Goal: Task Accomplishment & Management: Use online tool/utility

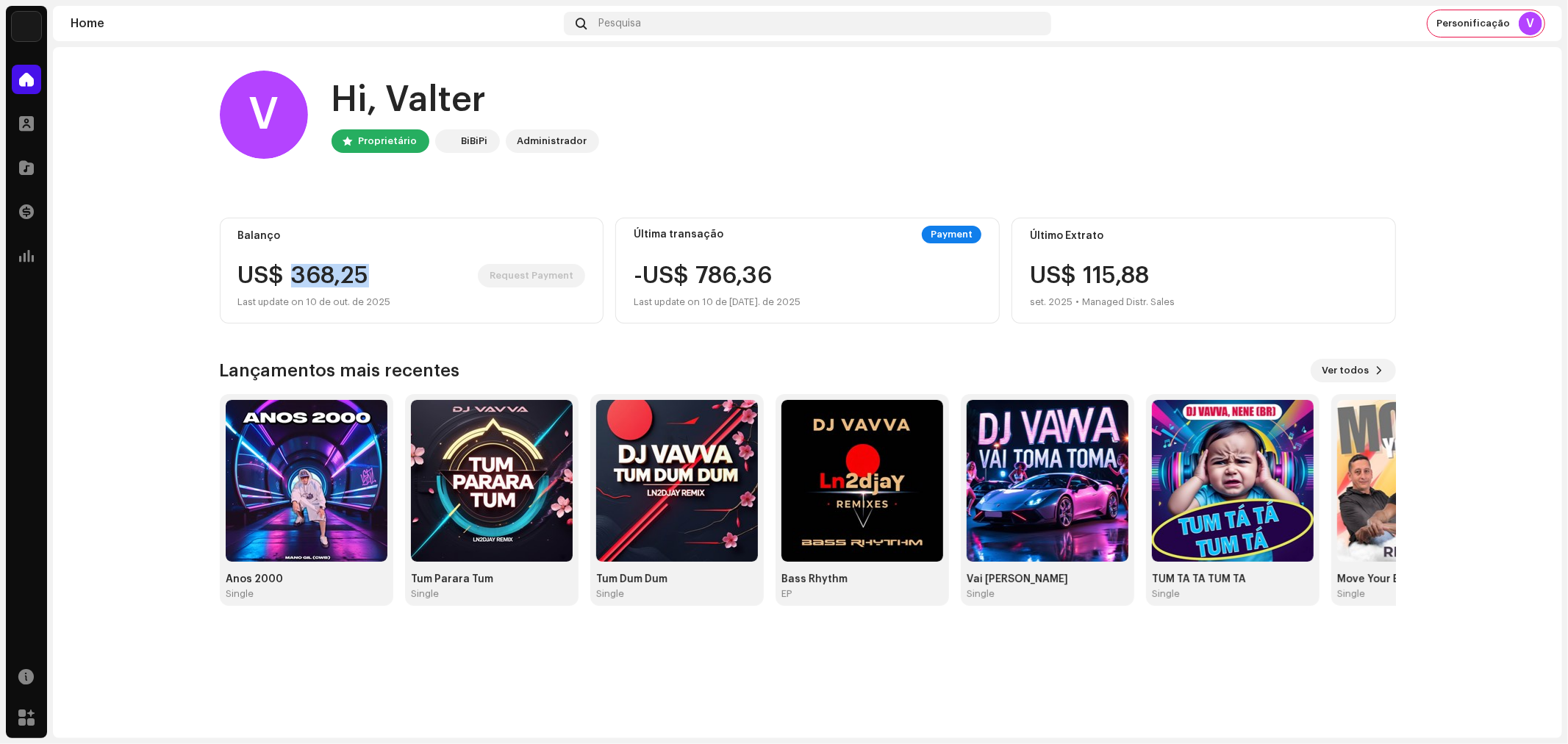
drag, startPoint x: 290, startPoint y: 273, endPoint x: 370, endPoint y: 270, distance: 80.1
click at [370, 270] on div "US$ 368,25 Request Payment" at bounding box center [412, 276] width 347 height 24
copy div "368,25"
click at [395, 297] on div "Last update on 10 de out. de 2025" at bounding box center [412, 302] width 347 height 17
drag, startPoint x: 291, startPoint y: 280, endPoint x: 369, endPoint y: 275, distance: 78.2
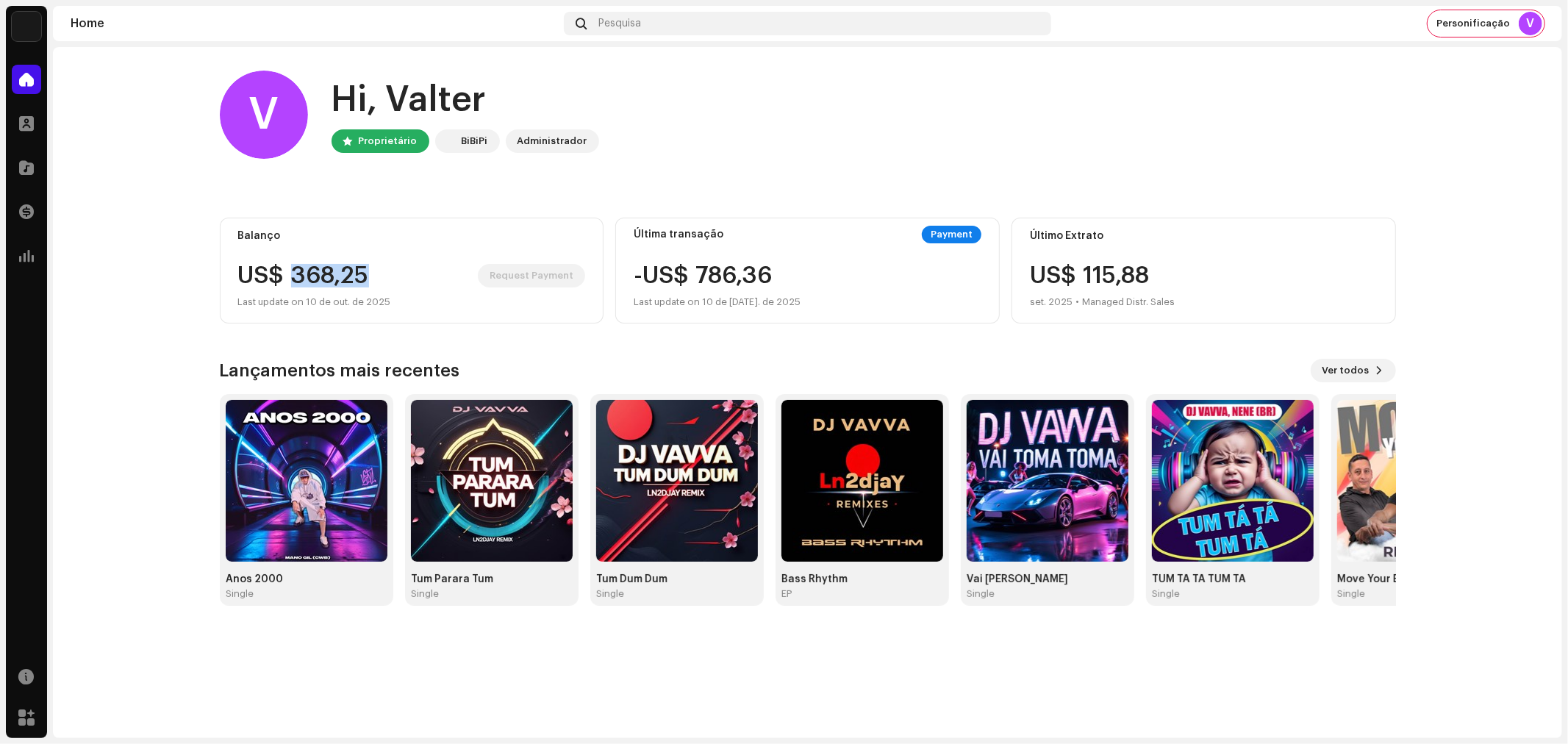
click at [369, 275] on div "US$ 368,25 Request Payment" at bounding box center [412, 276] width 347 height 24
click at [332, 260] on div "Balanço US$ 368,25 Request Payment Last update on 10 de out. de 2025" at bounding box center [412, 270] width 385 height 106
click at [384, 275] on div "US$ 368,25 Request Payment" at bounding box center [412, 276] width 347 height 24
drag, startPoint x: 365, startPoint y: 275, endPoint x: 295, endPoint y: 272, distance: 70.1
click at [295, 272] on div "US$ 368,25 Request Payment" at bounding box center [412, 276] width 347 height 24
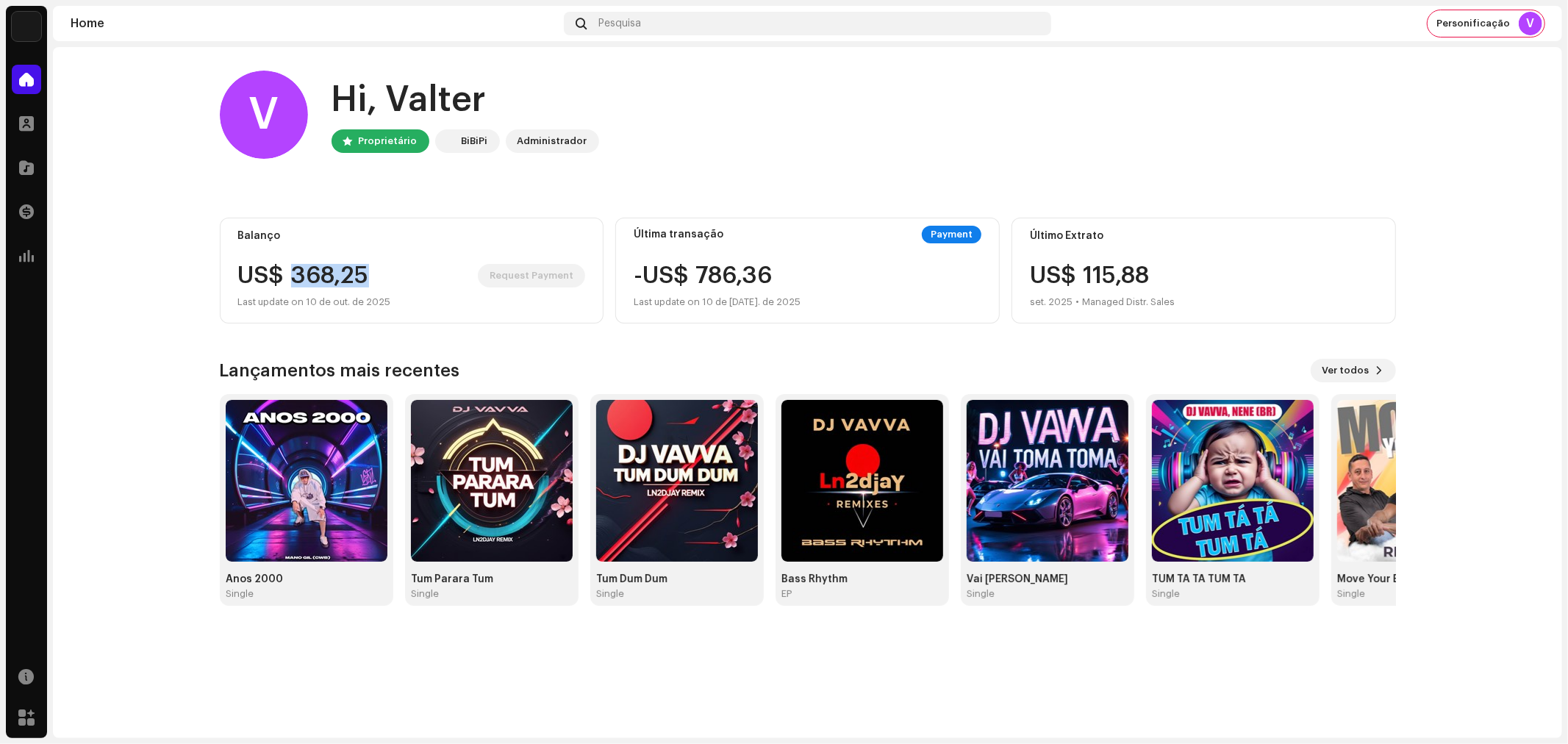
copy div "368,25"
click at [1485, 13] on div "Personificação V" at bounding box center [1486, 23] width 117 height 26
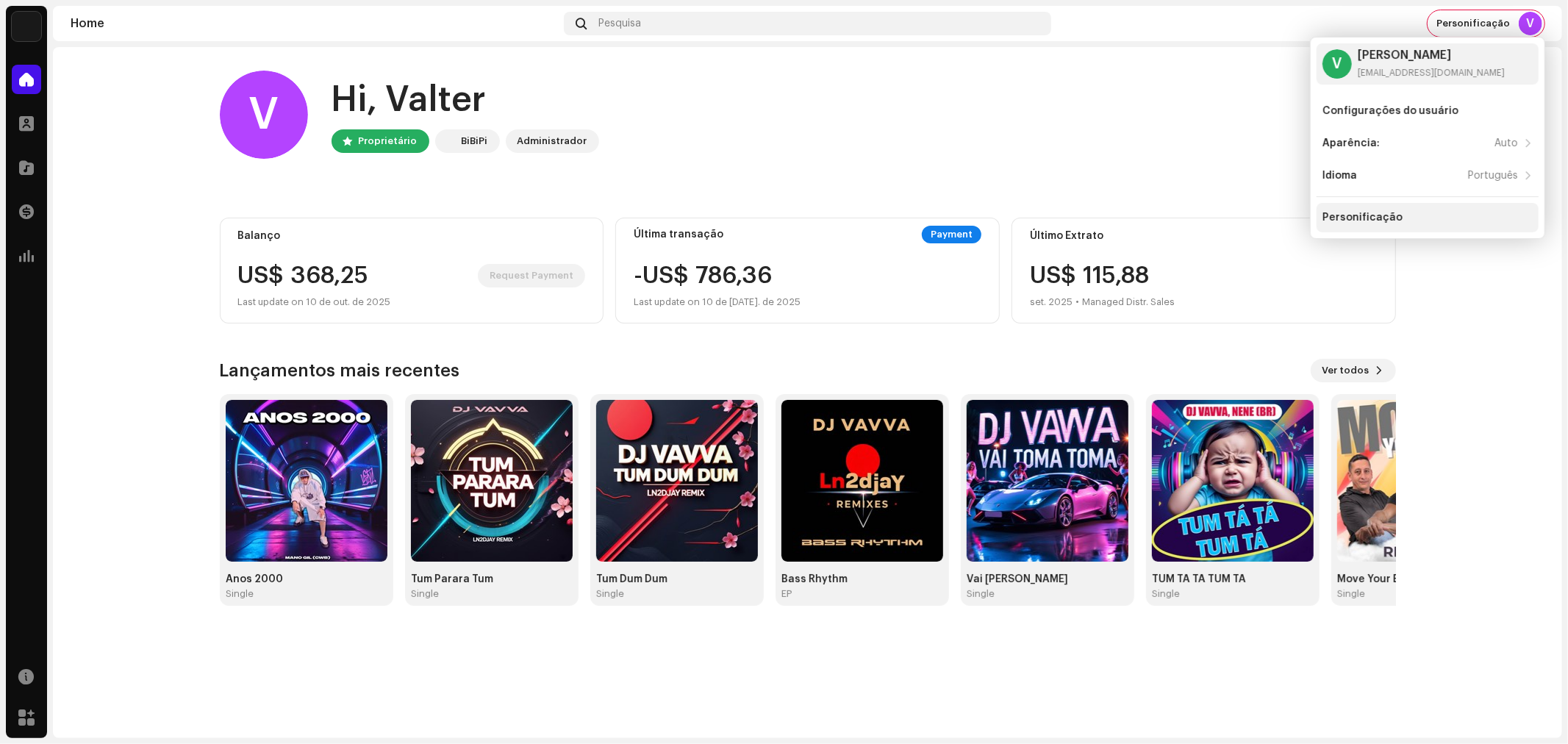
click at [1368, 221] on div "Personificação" at bounding box center [1362, 217] width 80 height 12
